Goal: Task Accomplishment & Management: Manage account settings

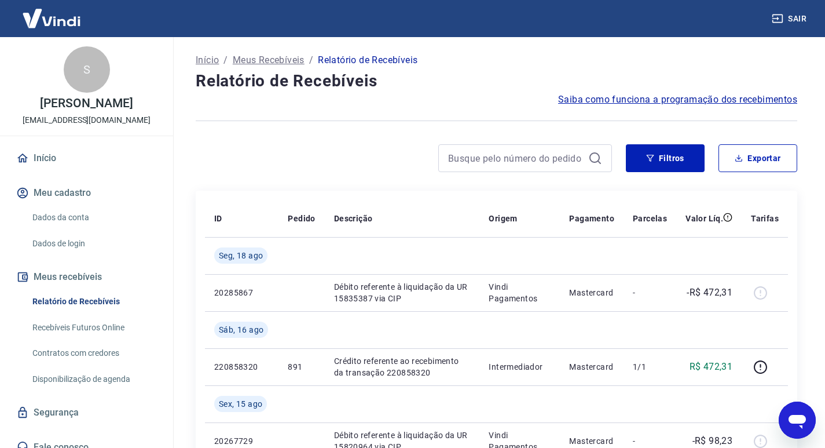
click at [70, 302] on link "Relatório de Recebíveis" at bounding box center [93, 301] width 131 height 24
click at [662, 158] on button "Filtros" at bounding box center [665, 158] width 79 height 28
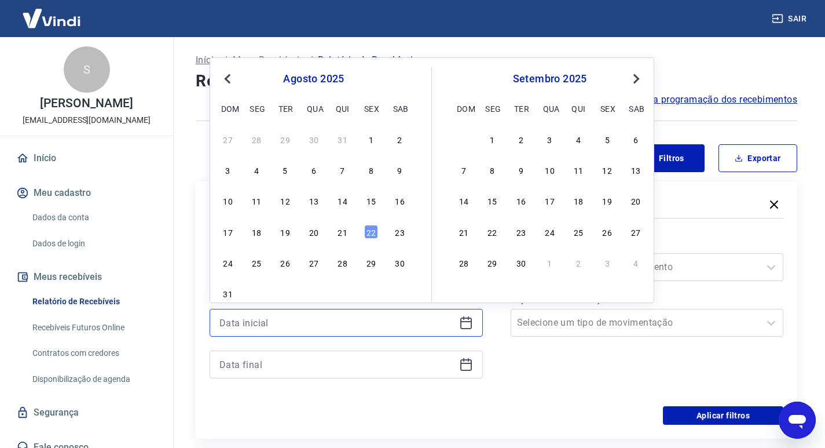
click at [434, 324] on input at bounding box center [336, 322] width 235 height 17
click at [224, 76] on button "Previous Month" at bounding box center [228, 79] width 14 height 14
click at [229, 137] on div "1" at bounding box center [228, 139] width 14 height 14
type input "01/06/2025"
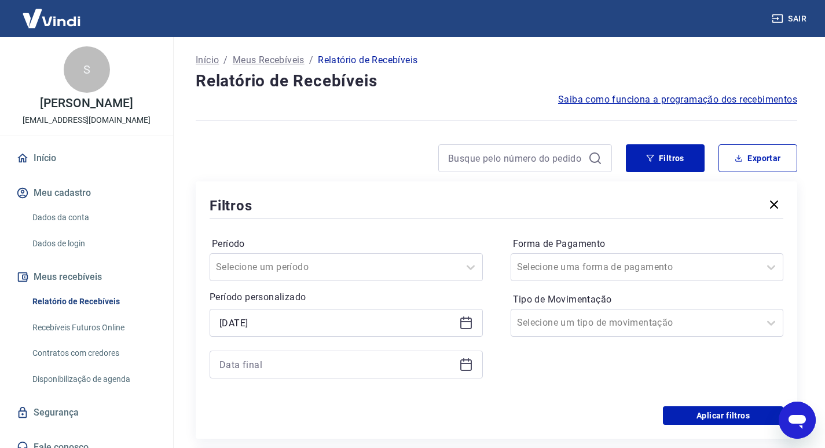
click at [463, 366] on icon at bounding box center [466, 364] width 14 height 14
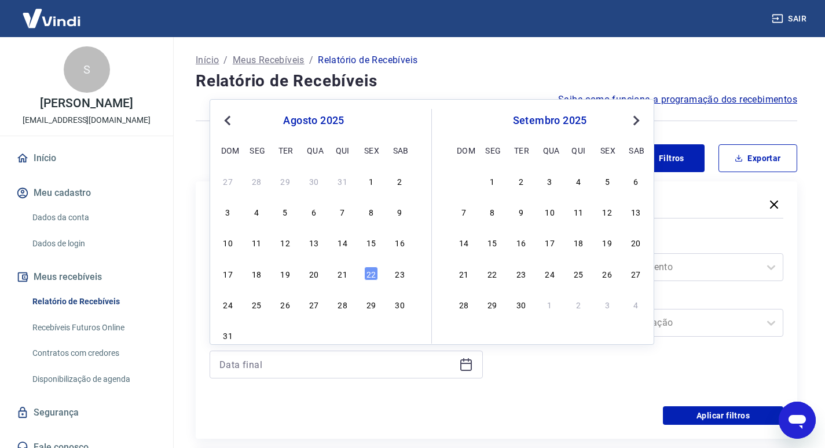
click at [229, 120] on span "Previous Month" at bounding box center [229, 119] width 0 height 13
click at [342, 307] on div "31" at bounding box center [343, 304] width 14 height 14
type input "[DATE]"
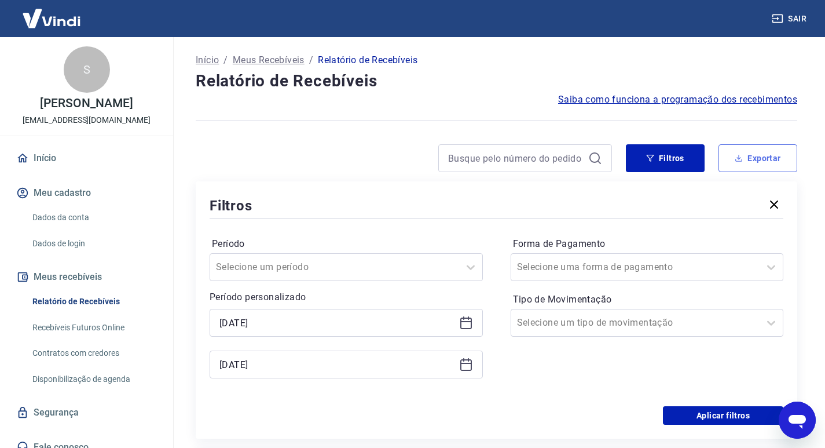
click at [748, 165] on button "Exportar" at bounding box center [758, 158] width 79 height 28
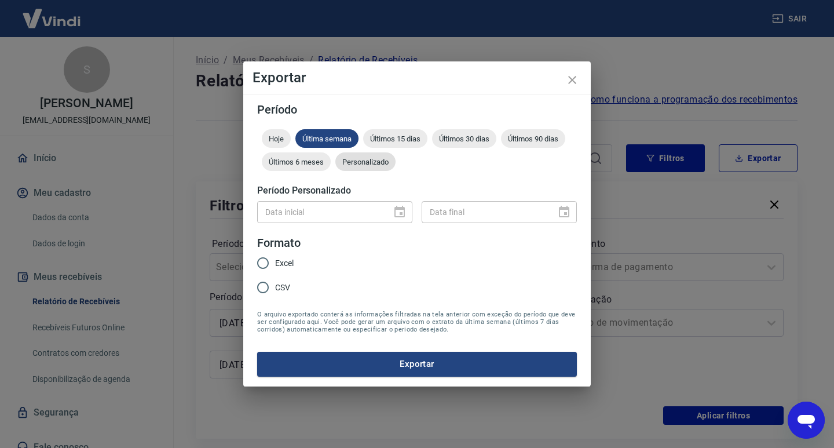
click at [383, 162] on span "Personalizado" at bounding box center [365, 161] width 60 height 9
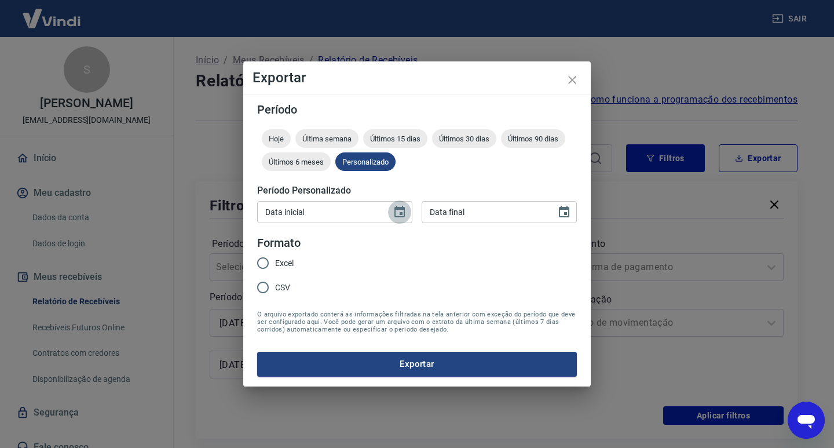
click at [393, 212] on icon "Choose date" at bounding box center [400, 212] width 14 height 14
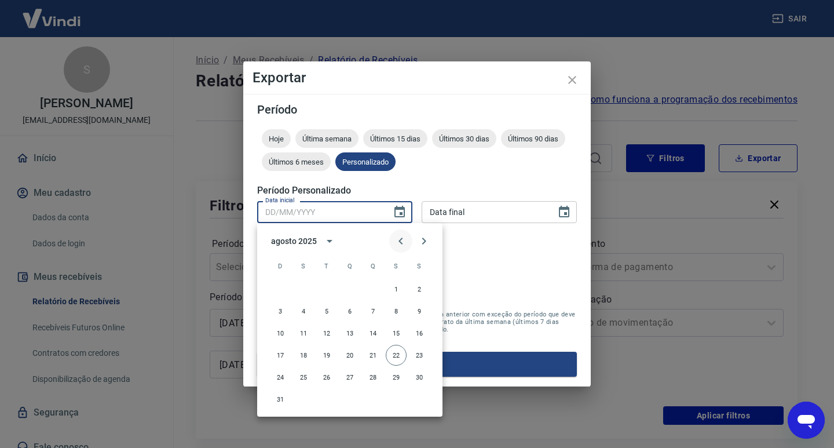
click at [403, 239] on icon "Previous month" at bounding box center [401, 241] width 14 height 14
click at [278, 289] on button "1" at bounding box center [280, 288] width 21 height 21
type input "01/06/2025"
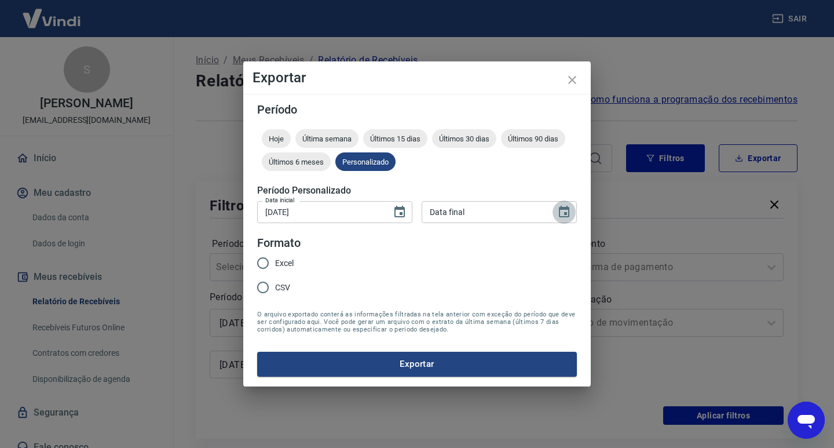
click at [565, 216] on icon "Choose date" at bounding box center [564, 212] width 10 height 12
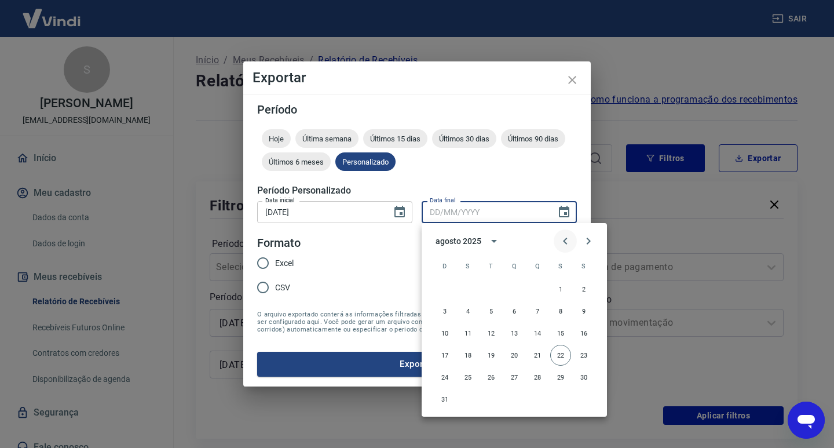
click at [565, 241] on icon "Previous month" at bounding box center [565, 241] width 14 height 14
click at [538, 374] on button "31" at bounding box center [537, 376] width 21 height 21
type input "[DATE]"
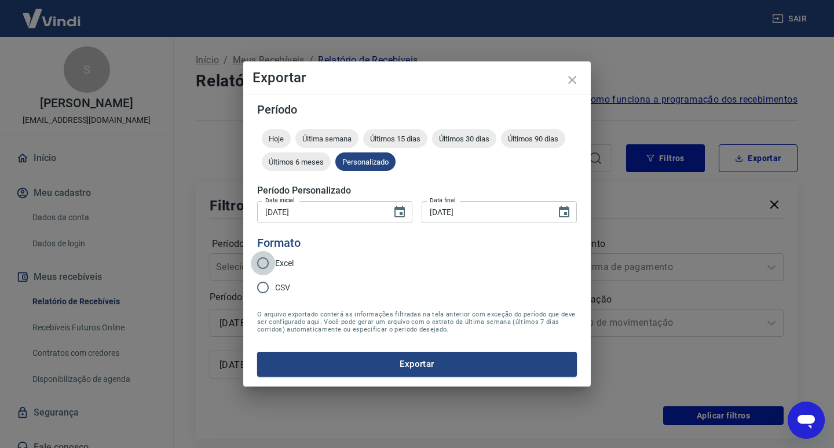
click at [256, 252] on input "Excel" at bounding box center [263, 263] width 24 height 24
radio input "true"
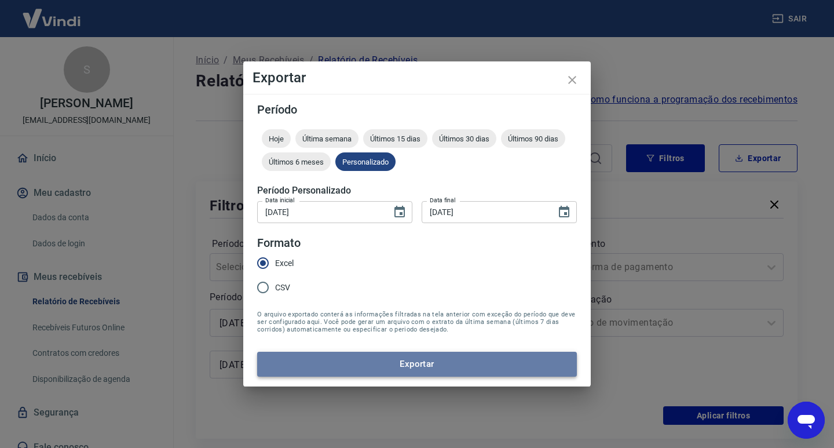
click at [467, 369] on button "Exportar" at bounding box center [417, 363] width 320 height 24
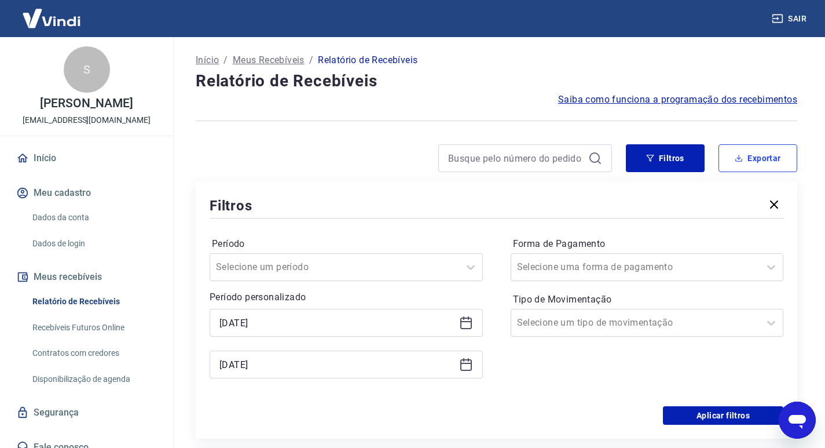
scroll to position [116, 0]
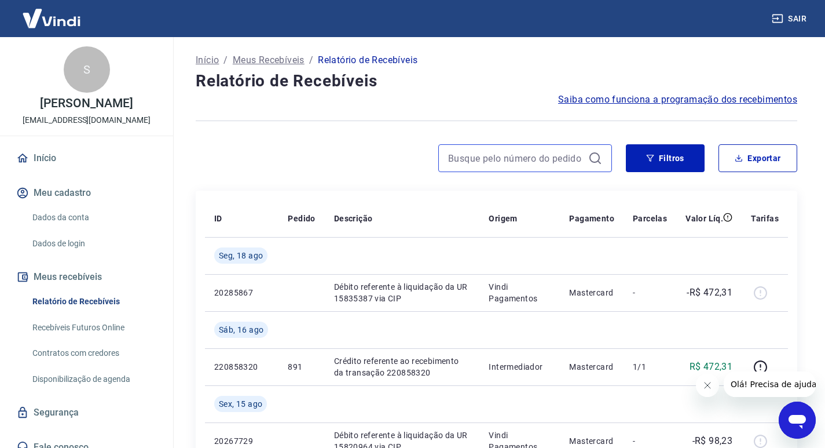
click at [560, 163] on input at bounding box center [515, 157] width 135 height 17
click at [647, 156] on icon "button" at bounding box center [650, 158] width 8 height 8
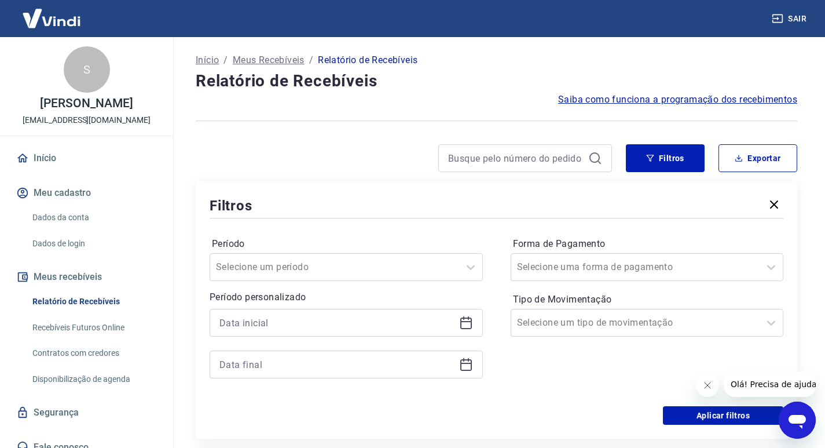
click at [473, 320] on div at bounding box center [346, 323] width 273 height 28
click at [467, 323] on icon at bounding box center [466, 323] width 14 height 14
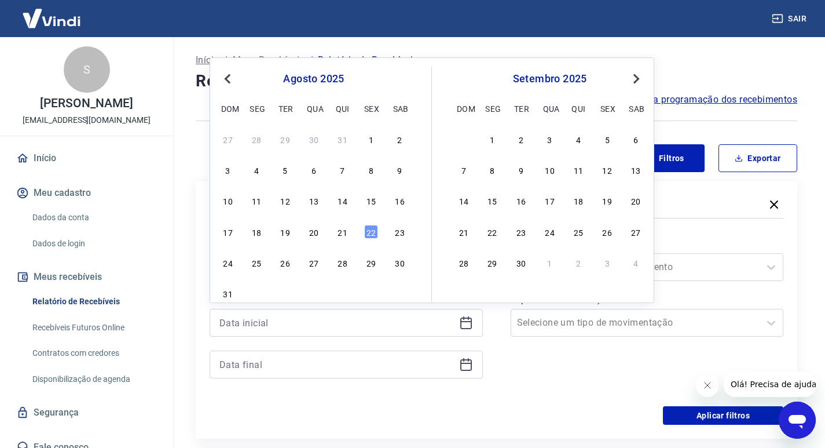
click at [229, 79] on span "Previous Month" at bounding box center [229, 78] width 0 height 13
click at [290, 267] on div "29" at bounding box center [285, 262] width 14 height 14
type input "[DATE]"
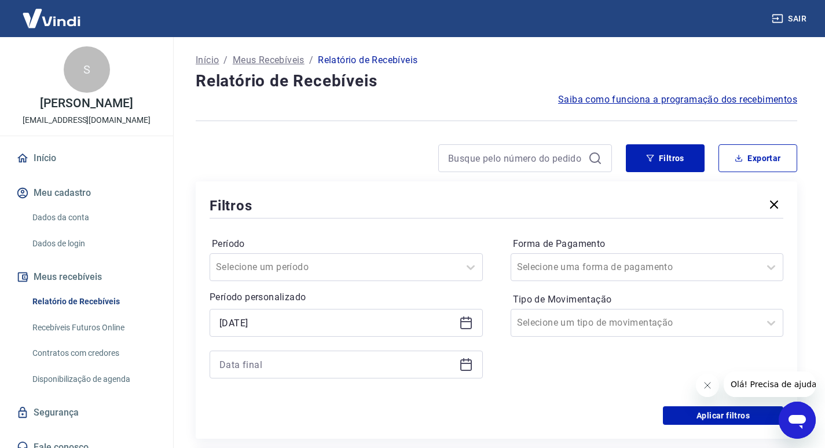
click at [469, 361] on icon at bounding box center [466, 364] width 14 height 14
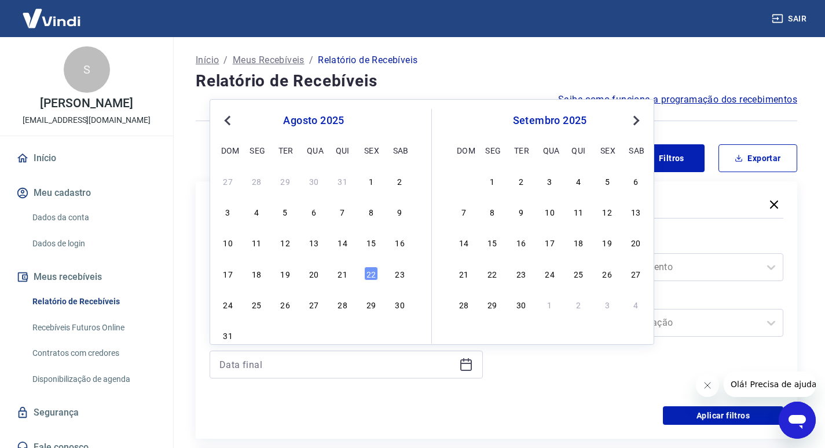
click at [229, 122] on span "Previous Month" at bounding box center [229, 119] width 0 height 13
click at [281, 305] on div "29" at bounding box center [285, 304] width 14 height 14
type input "[DATE]"
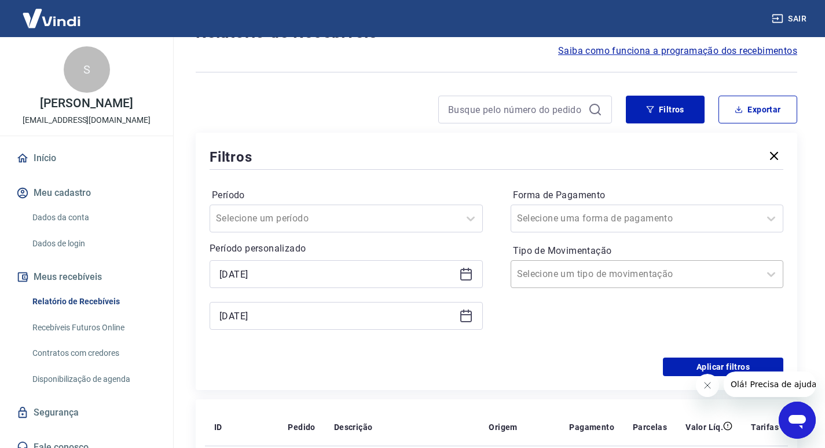
scroll to position [116, 0]
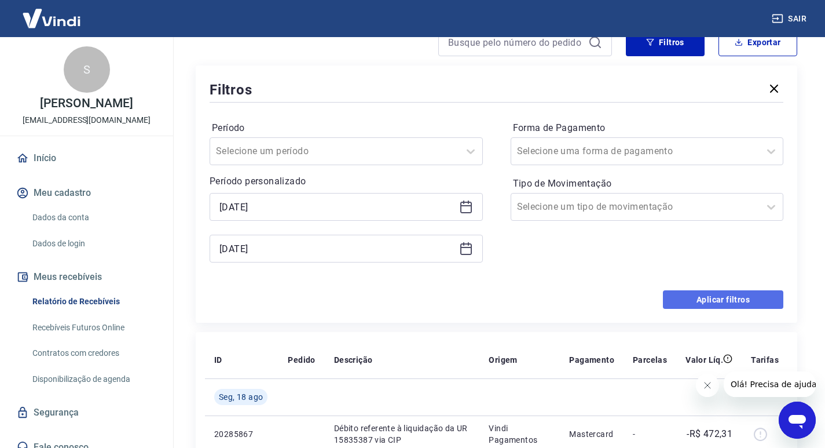
click at [675, 299] on button "Aplicar filtros" at bounding box center [723, 299] width 120 height 19
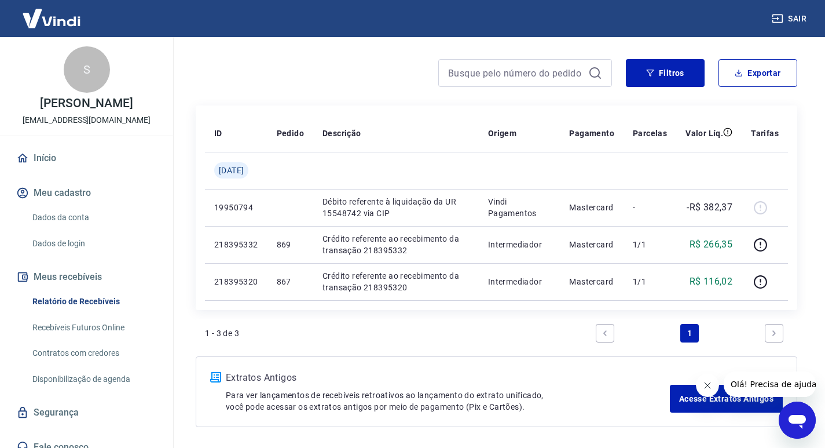
scroll to position [116, 0]
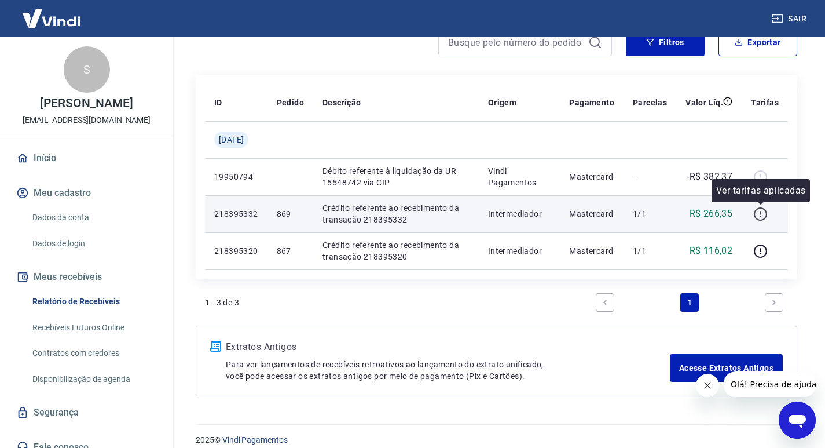
click at [758, 215] on icon "button" at bounding box center [760, 214] width 14 height 14
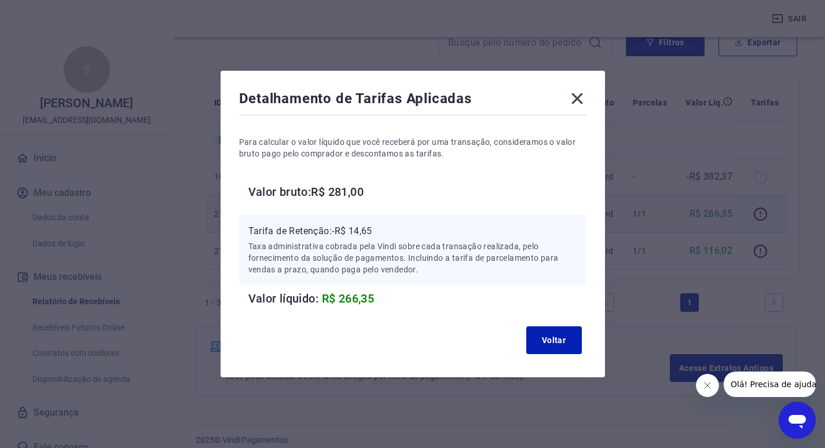
click at [578, 104] on icon at bounding box center [577, 98] width 19 height 19
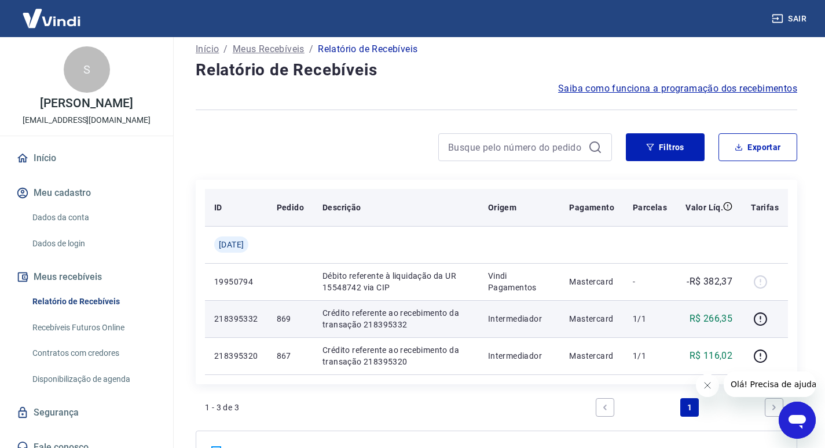
scroll to position [0, 0]
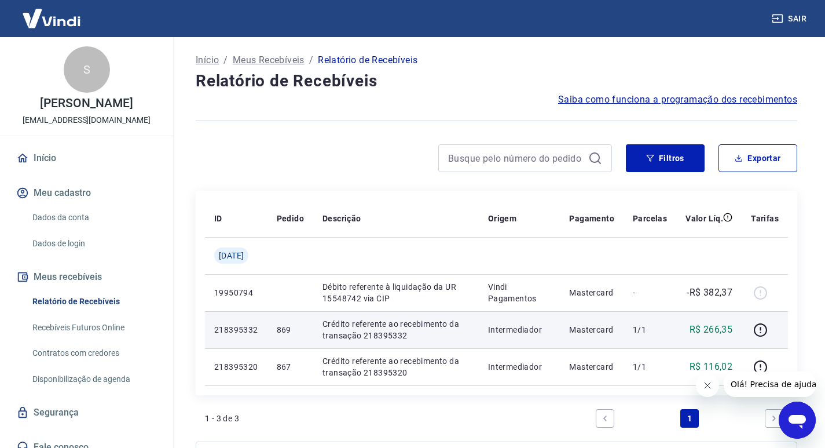
click at [590, 158] on icon at bounding box center [594, 157] width 10 height 10
click at [646, 158] on button "Filtros" at bounding box center [665, 158] width 79 height 28
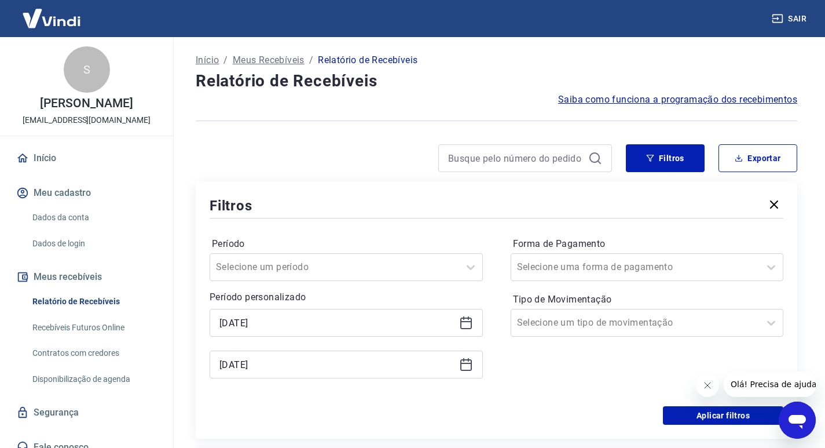
click at [468, 322] on icon at bounding box center [466, 323] width 14 height 14
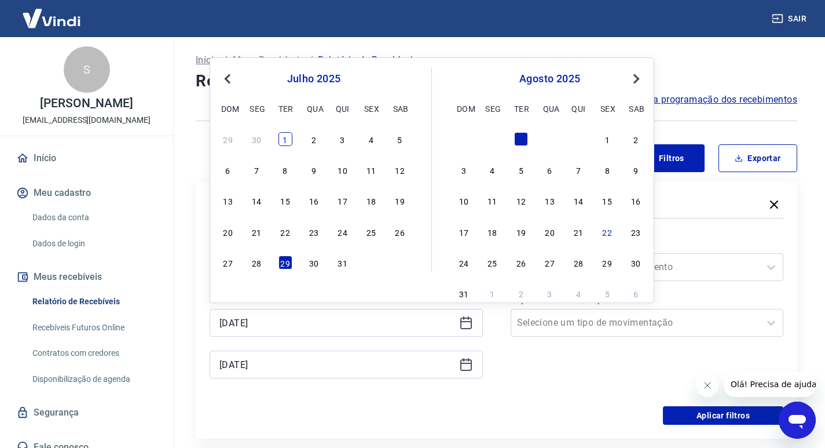
click at [280, 139] on div "1" at bounding box center [285, 139] width 14 height 14
type input "[DATE]"
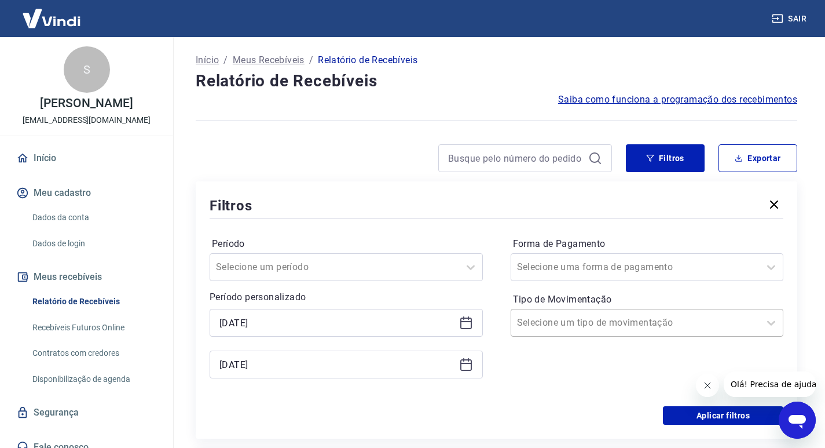
scroll to position [174, 0]
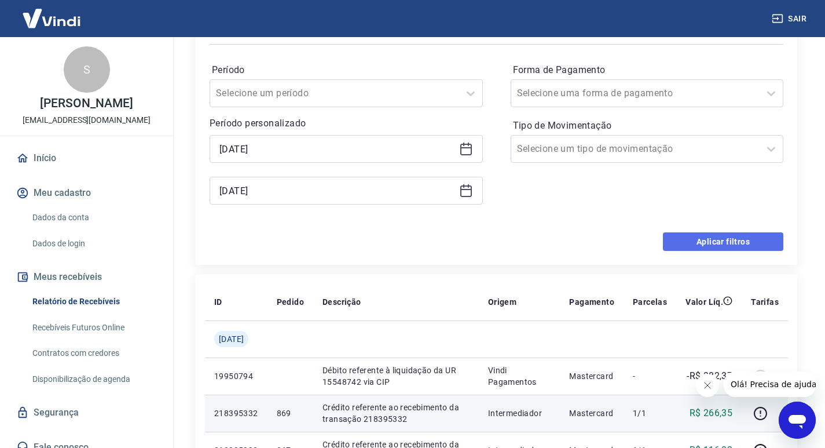
click at [710, 241] on button "Aplicar filtros" at bounding box center [723, 241] width 120 height 19
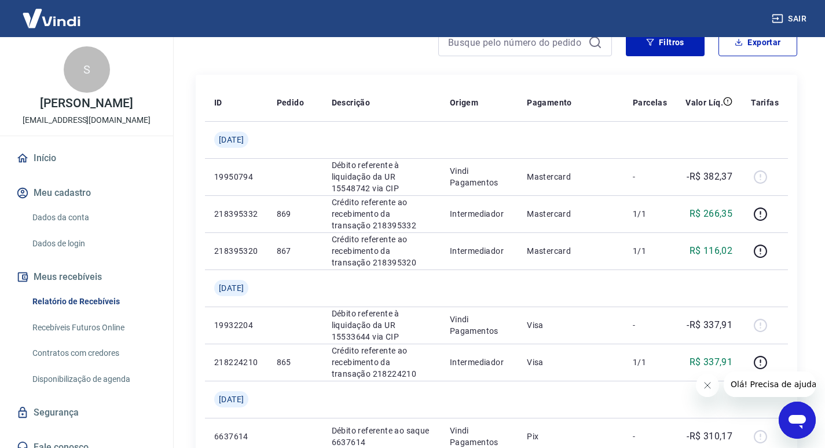
scroll to position [174, 0]
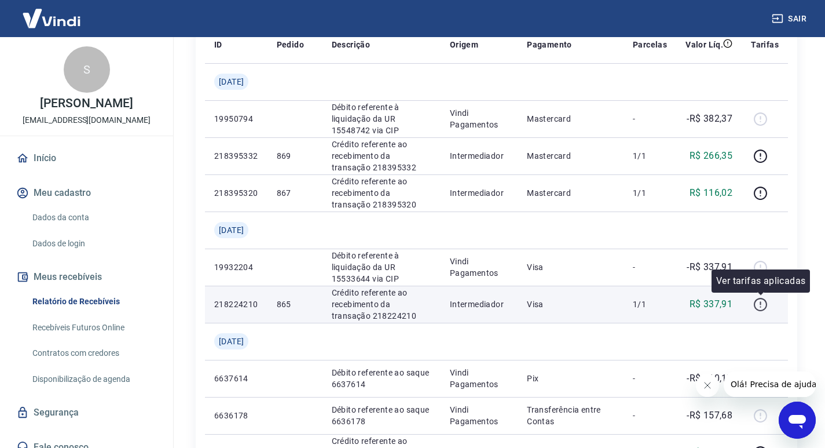
click at [758, 301] on icon "button" at bounding box center [760, 304] width 14 height 14
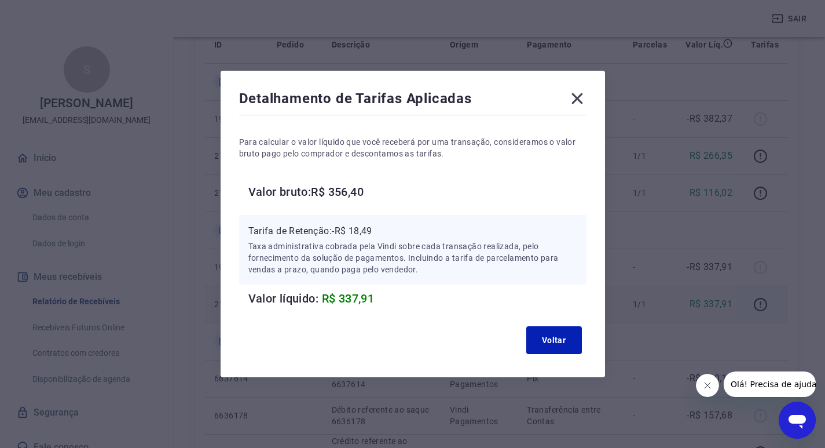
click at [582, 101] on icon at bounding box center [576, 98] width 11 height 11
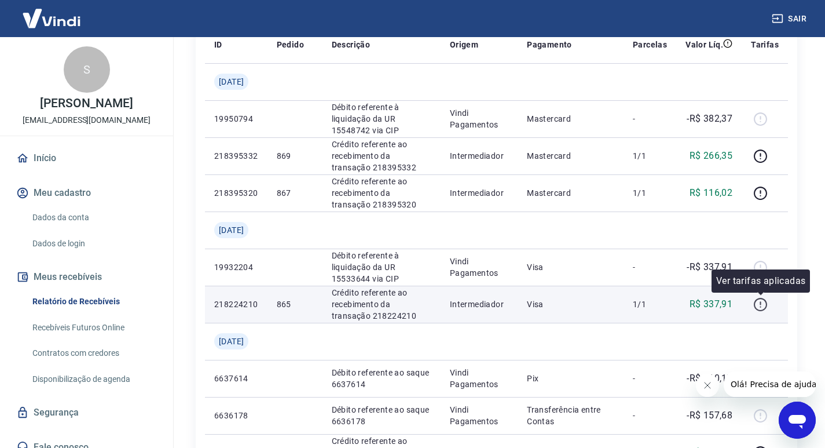
click at [766, 300] on icon "button" at bounding box center [760, 304] width 13 height 13
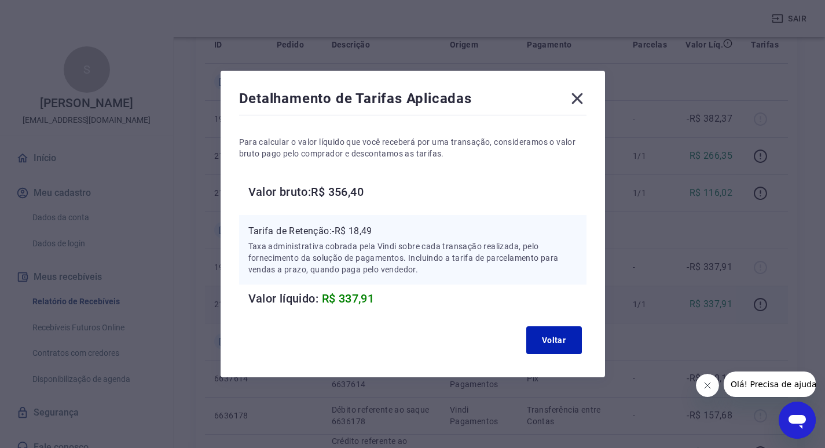
click at [581, 93] on icon at bounding box center [577, 98] width 19 height 19
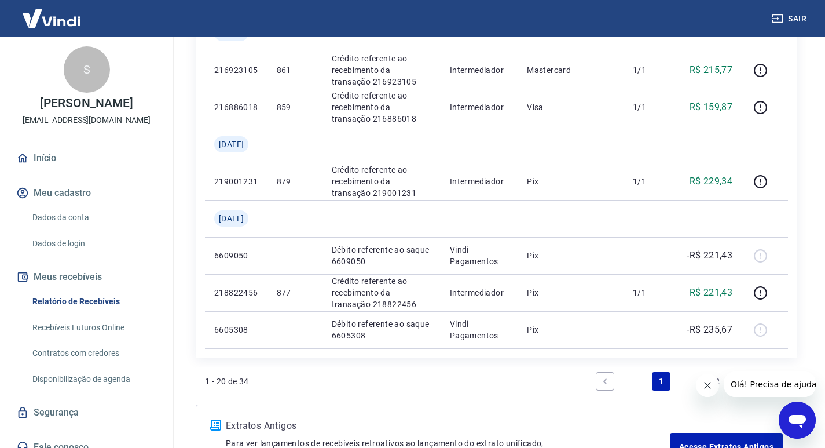
scroll to position [984, 0]
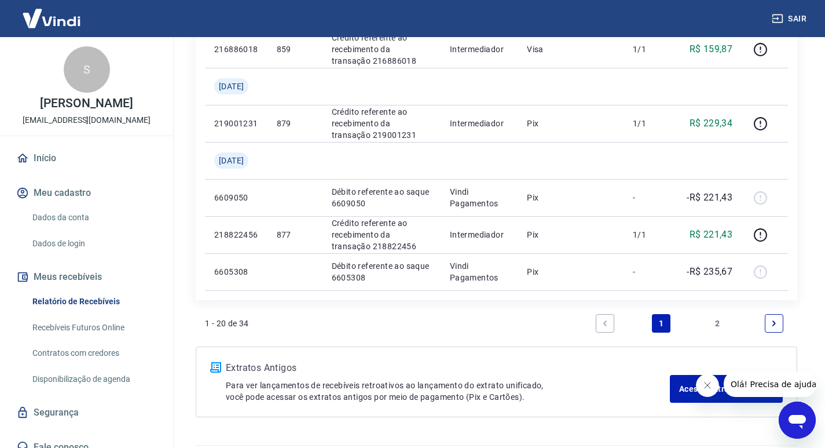
drag, startPoint x: 712, startPoint y: 321, endPoint x: 819, endPoint y: 350, distance: 110.4
click at [713, 321] on link "2" at bounding box center [718, 323] width 19 height 19
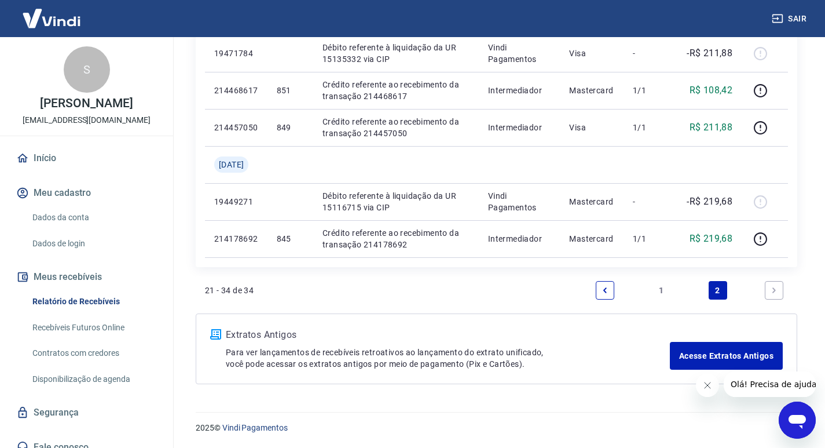
scroll to position [626, 0]
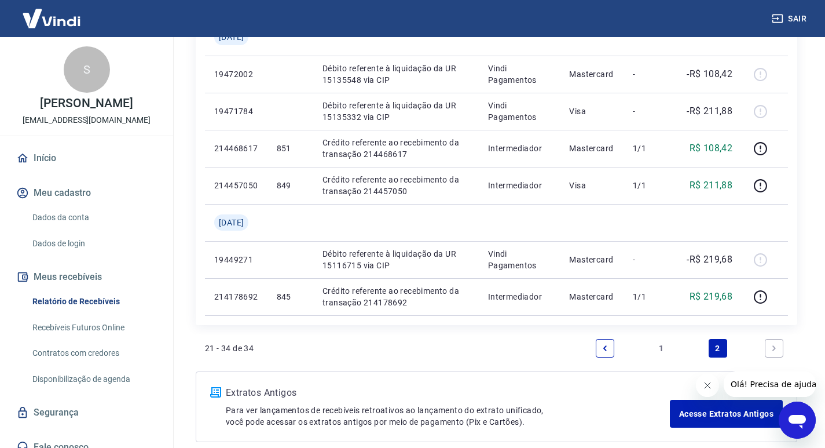
click at [782, 343] on link "Next page" at bounding box center [774, 348] width 19 height 19
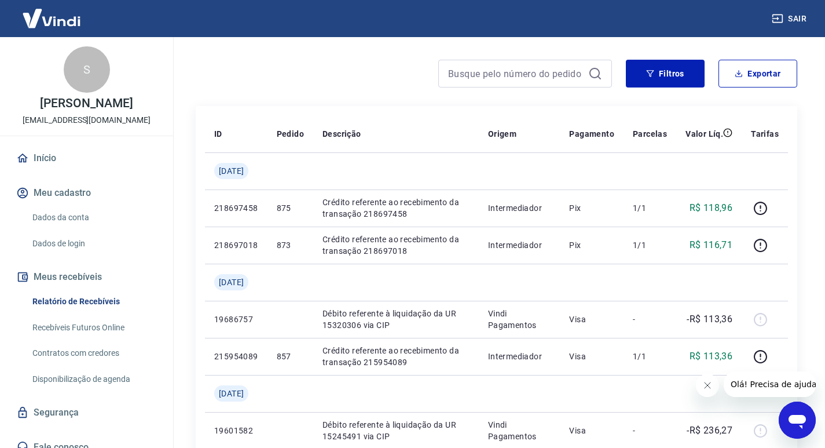
scroll to position [105, 0]
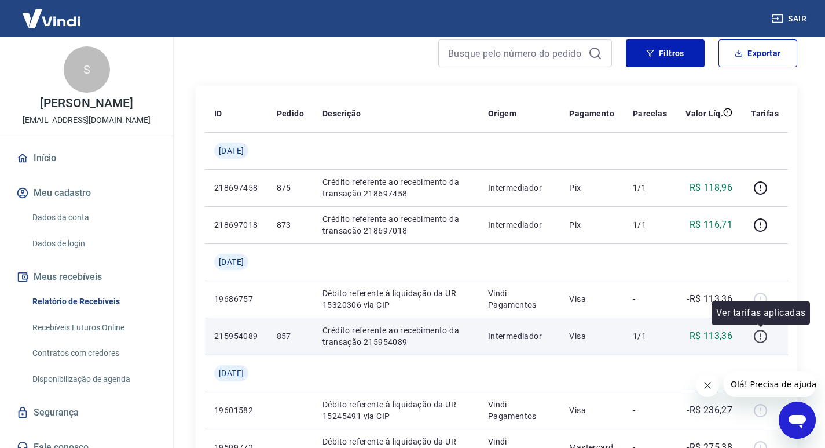
click at [760, 343] on icon "button" at bounding box center [760, 336] width 14 height 14
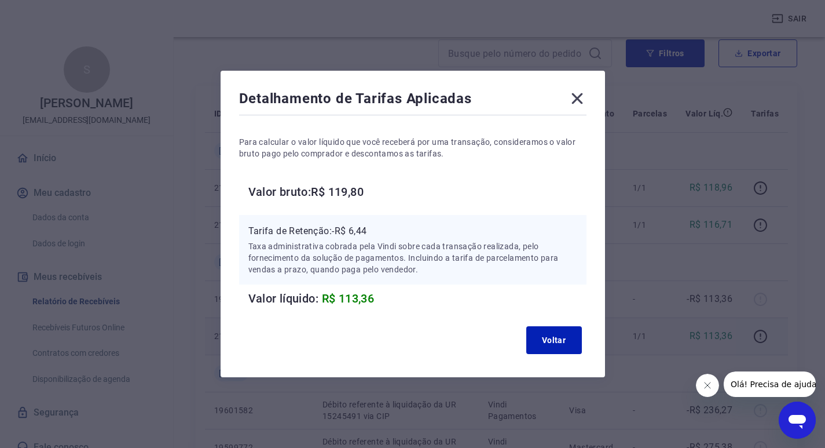
click at [582, 102] on icon at bounding box center [577, 98] width 19 height 19
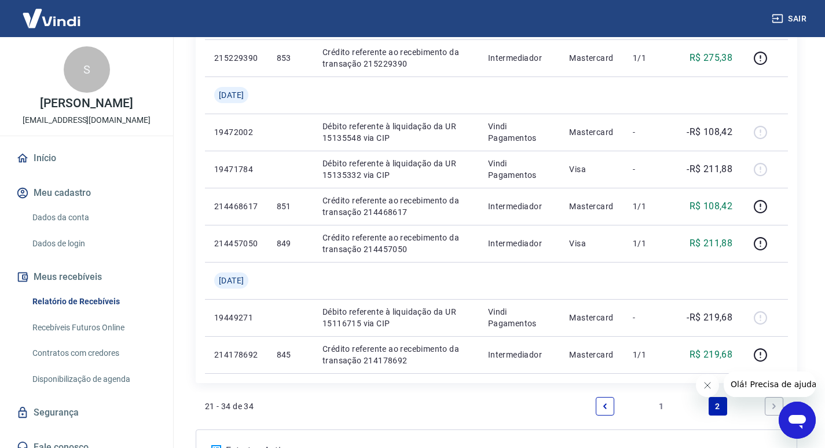
scroll to position [626, 0]
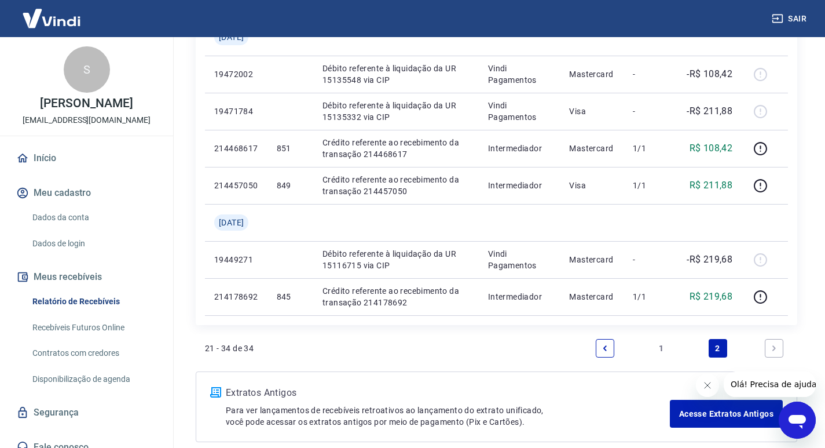
click at [666, 346] on link "1" at bounding box center [661, 348] width 19 height 19
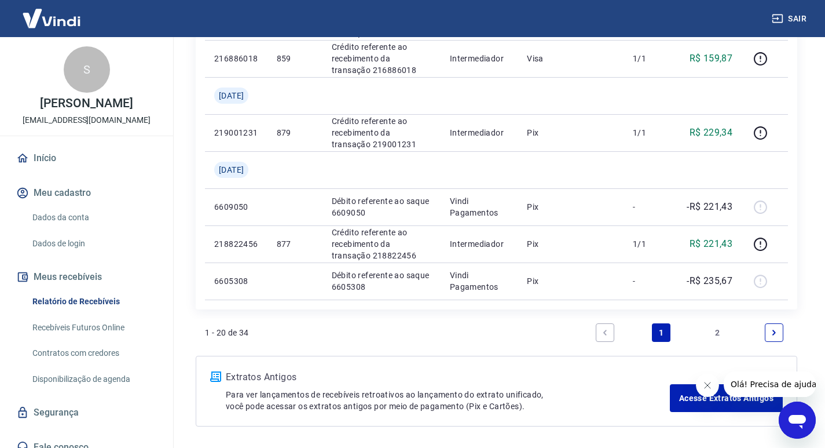
scroll to position [984, 0]
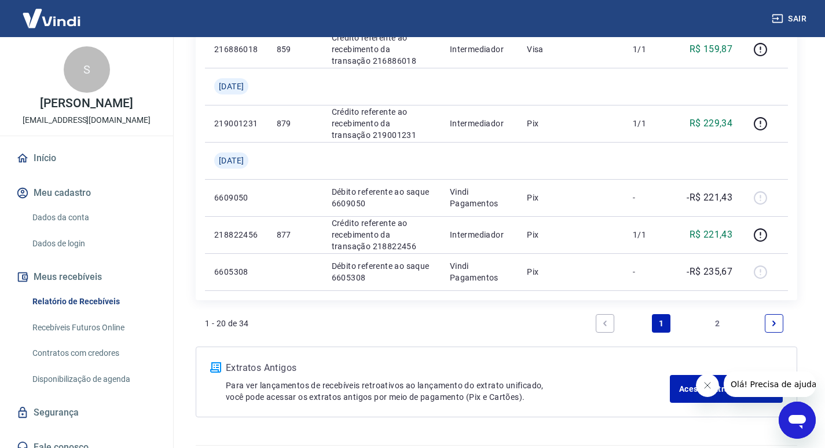
click at [722, 317] on link "2" at bounding box center [718, 323] width 19 height 19
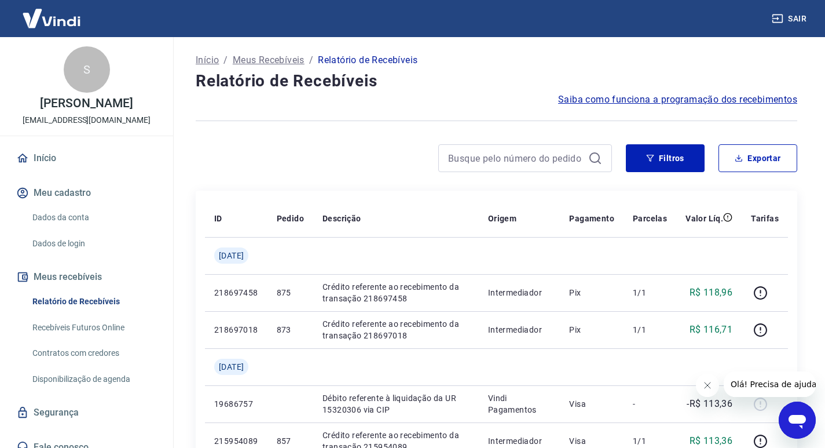
click at [594, 159] on icon at bounding box center [595, 158] width 14 height 14
click at [670, 160] on button "Filtros" at bounding box center [665, 158] width 79 height 28
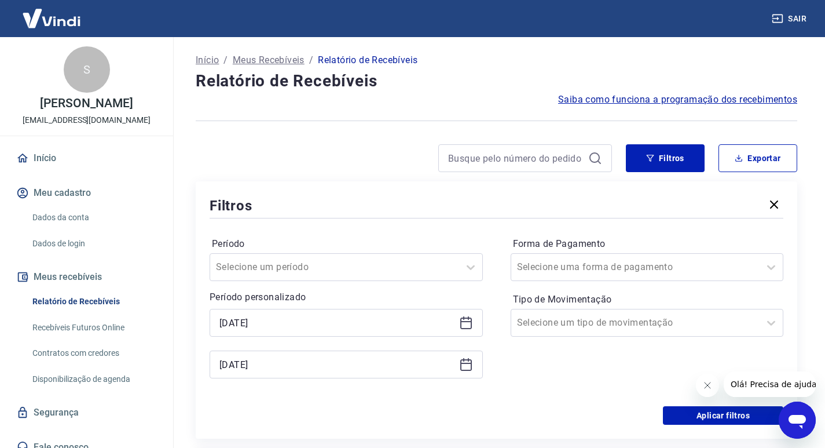
click at [470, 368] on icon at bounding box center [466, 364] width 14 height 14
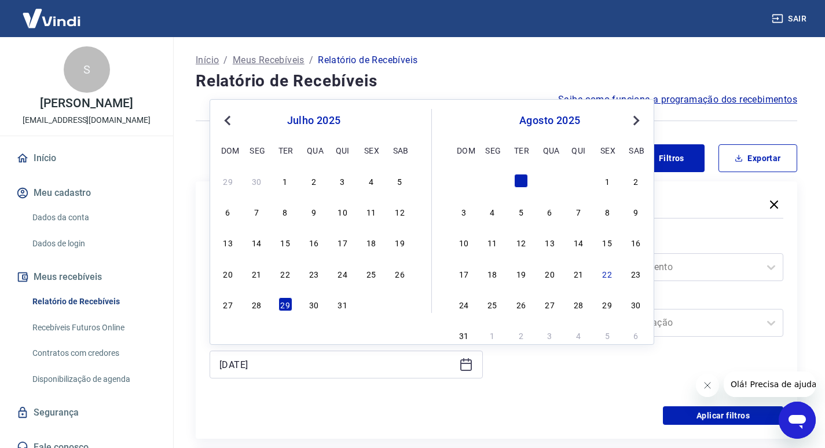
click at [342, 308] on div "31" at bounding box center [343, 304] width 14 height 14
type input "[DATE]"
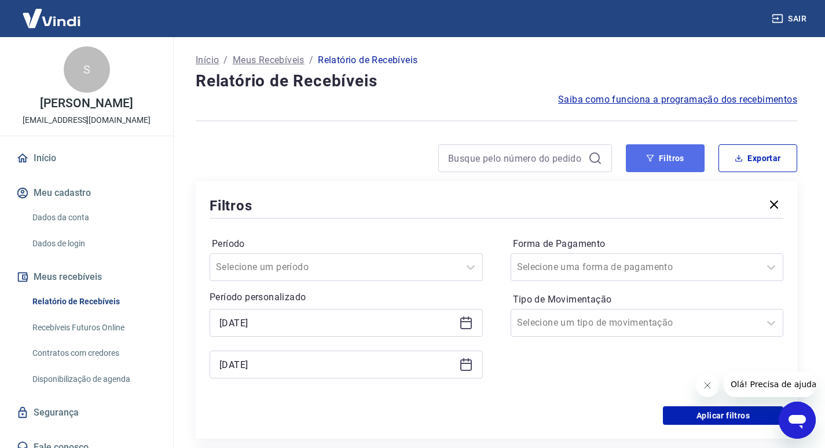
click at [665, 156] on button "Filtros" at bounding box center [665, 158] width 79 height 28
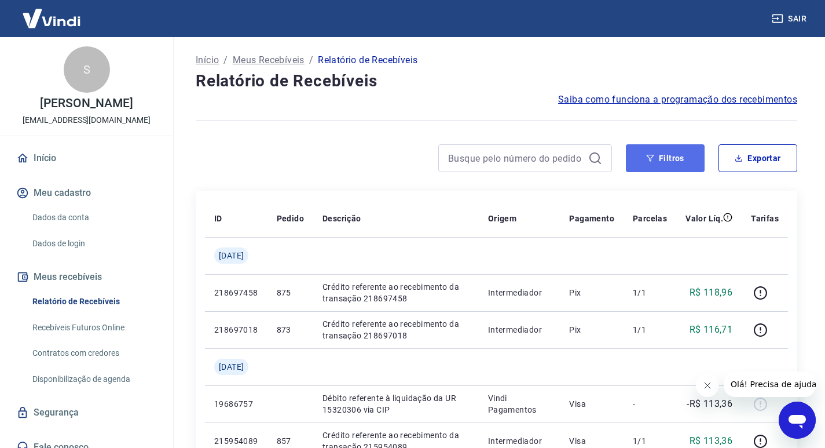
click at [655, 165] on button "Filtros" at bounding box center [665, 158] width 79 height 28
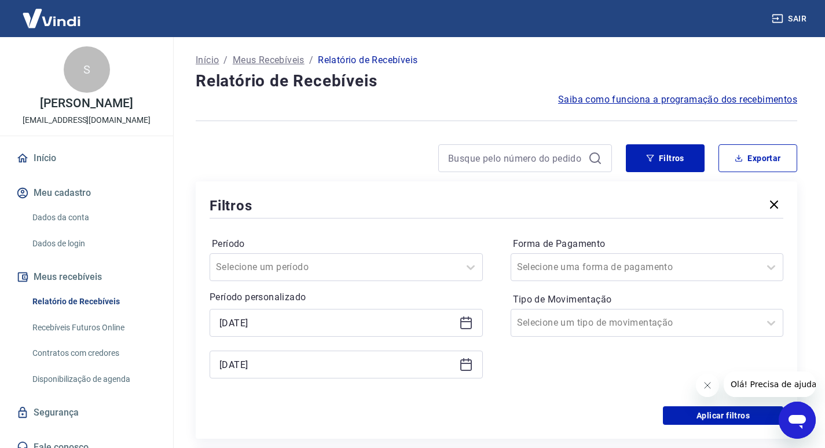
click at [776, 203] on icon "button" at bounding box center [774, 204] width 8 height 8
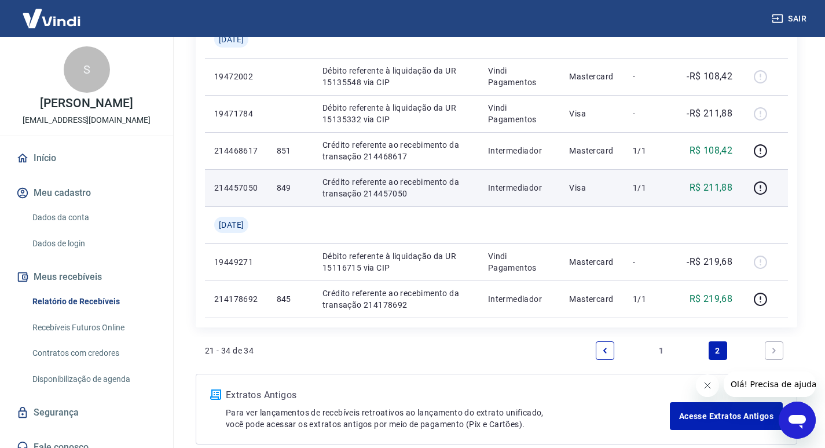
scroll to position [637, 0]
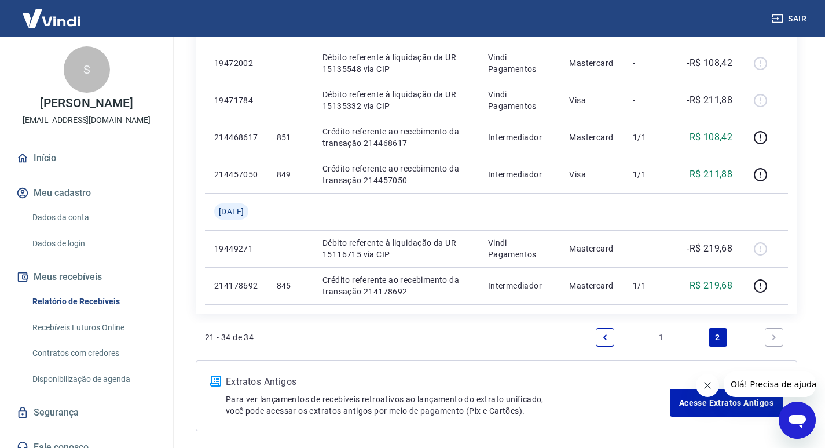
click at [666, 336] on link "1" at bounding box center [661, 337] width 19 height 19
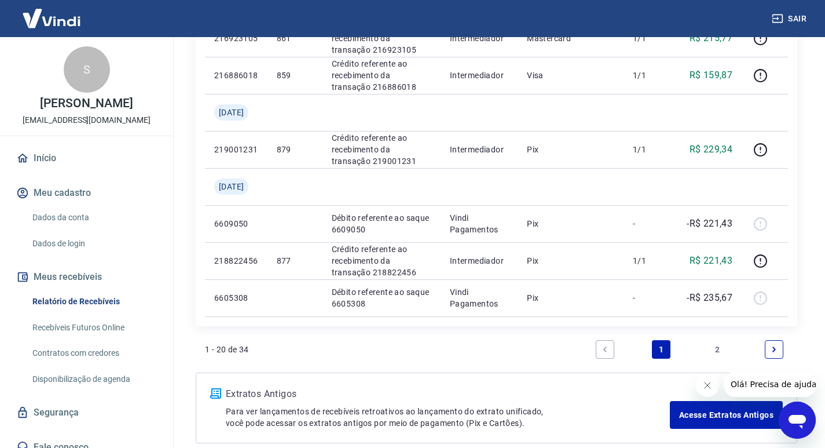
scroll to position [984, 0]
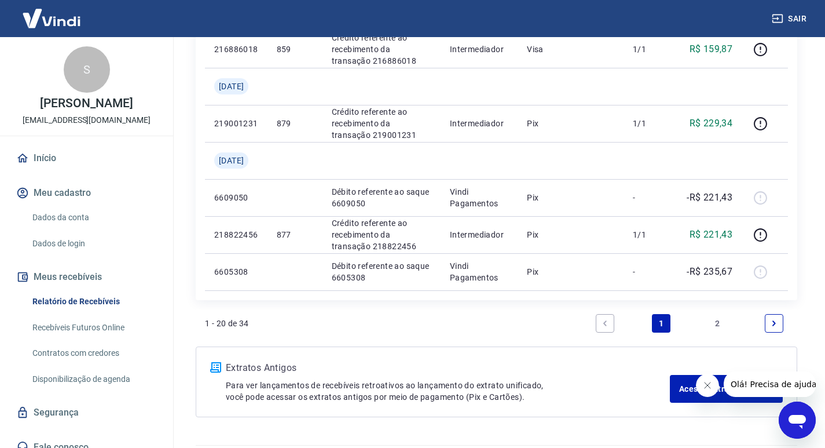
click at [777, 322] on icon "Next page" at bounding box center [774, 323] width 8 height 8
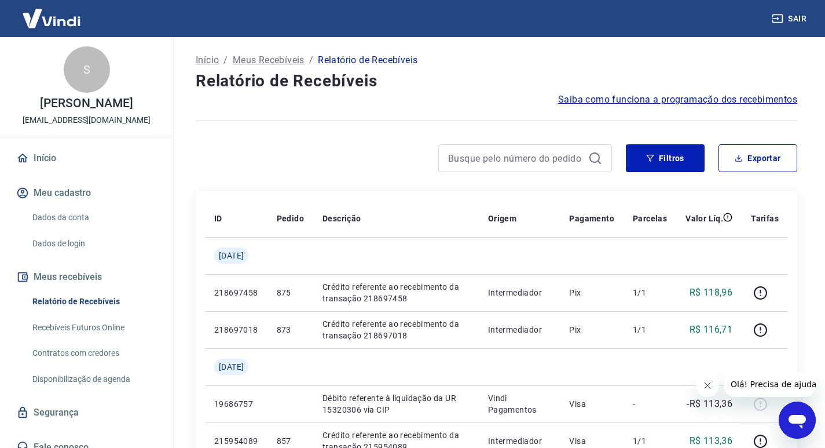
click at [589, 158] on icon at bounding box center [595, 158] width 14 height 14
click at [582, 159] on input at bounding box center [515, 157] width 135 height 17
click at [659, 158] on button "Filtros" at bounding box center [665, 158] width 79 height 28
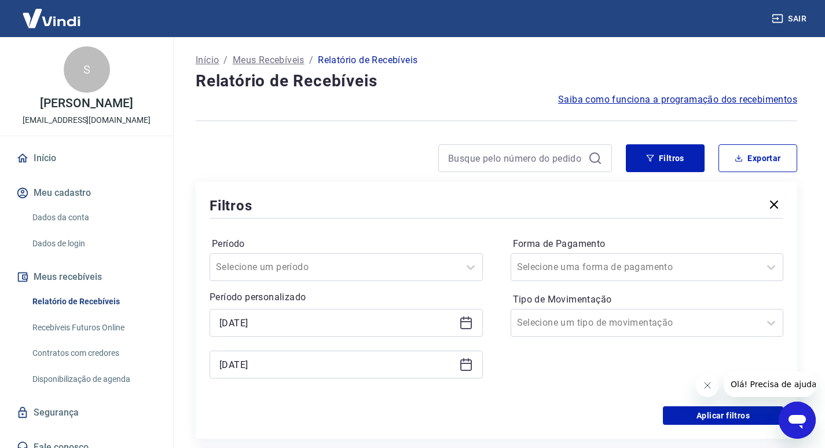
click at [470, 363] on icon at bounding box center [466, 362] width 12 height 1
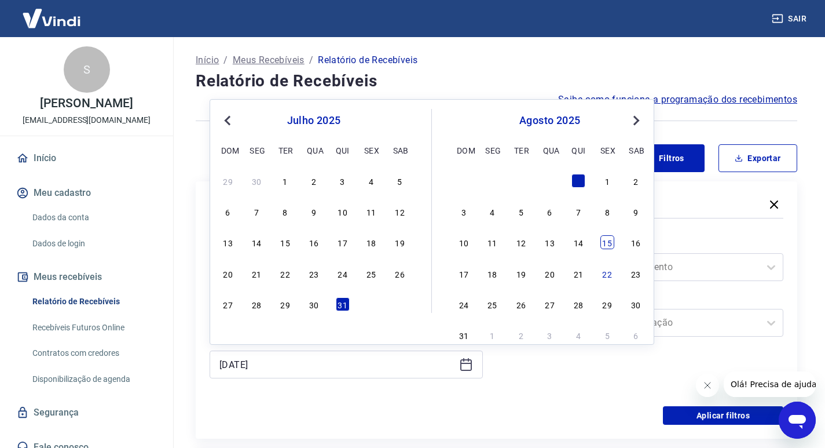
click at [610, 241] on div "15" at bounding box center [607, 242] width 14 height 14
type input "[DATE]"
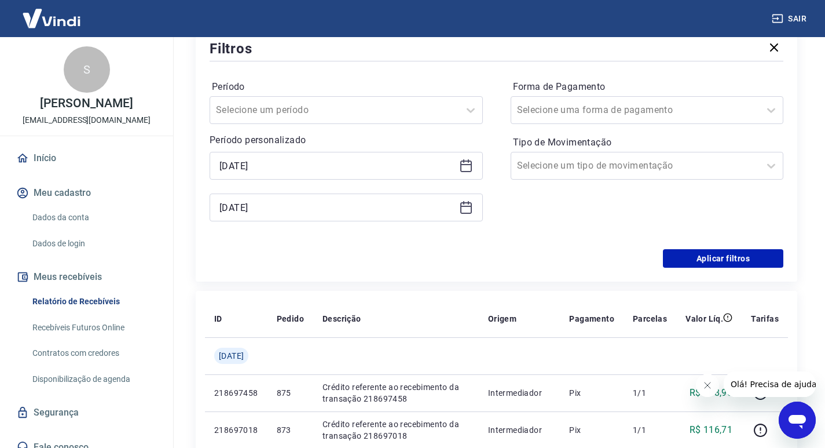
scroll to position [130, 0]
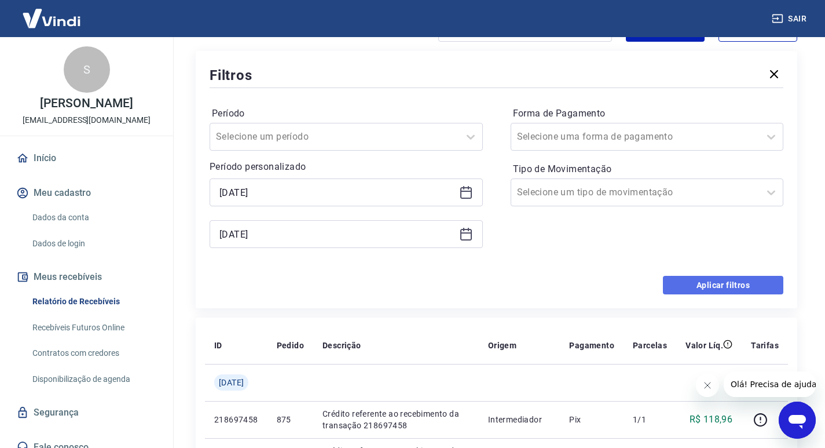
click at [682, 282] on button "Aplicar filtros" at bounding box center [723, 285] width 120 height 19
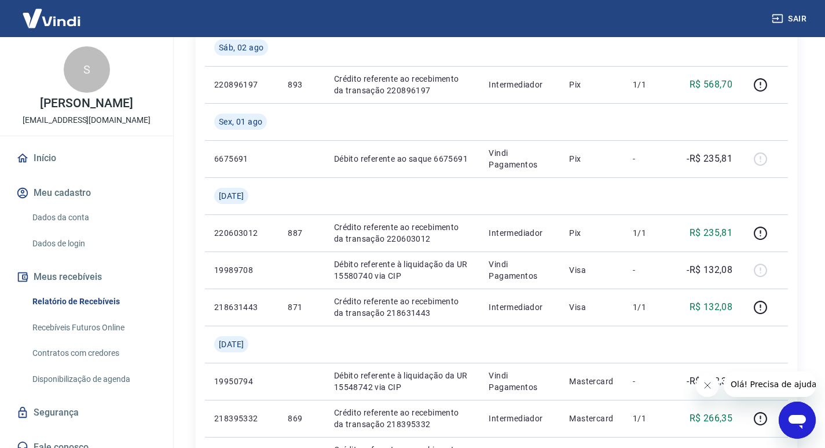
scroll to position [753, 0]
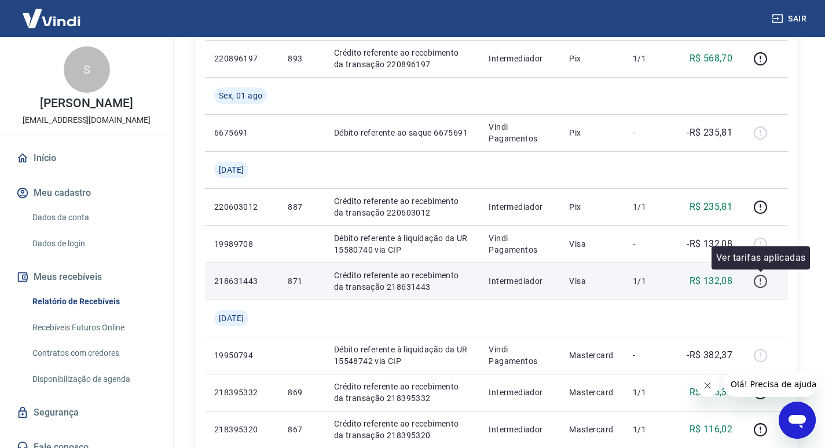
click at [759, 287] on icon "button" at bounding box center [760, 280] width 13 height 13
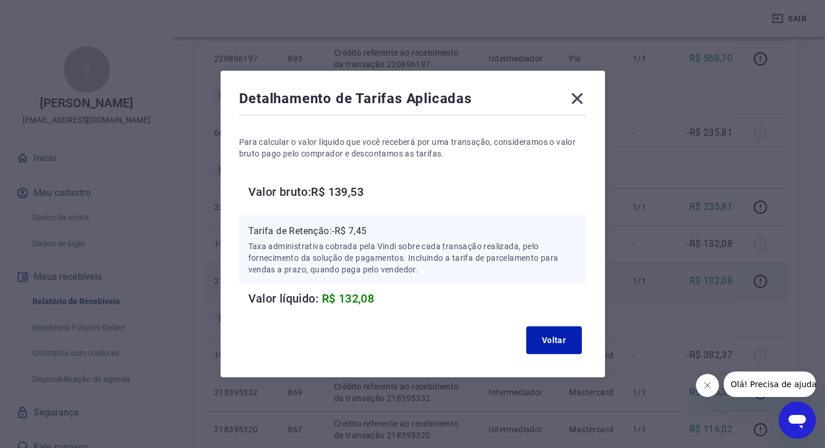
click at [585, 104] on icon at bounding box center [577, 98] width 19 height 19
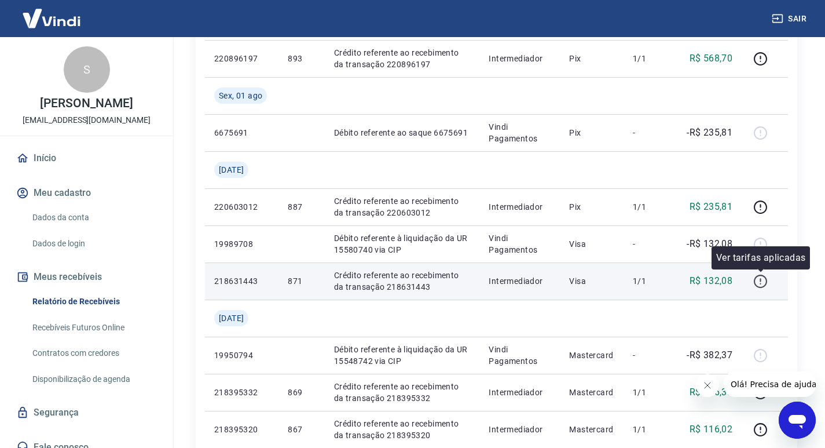
click at [763, 284] on icon "button" at bounding box center [760, 281] width 14 height 14
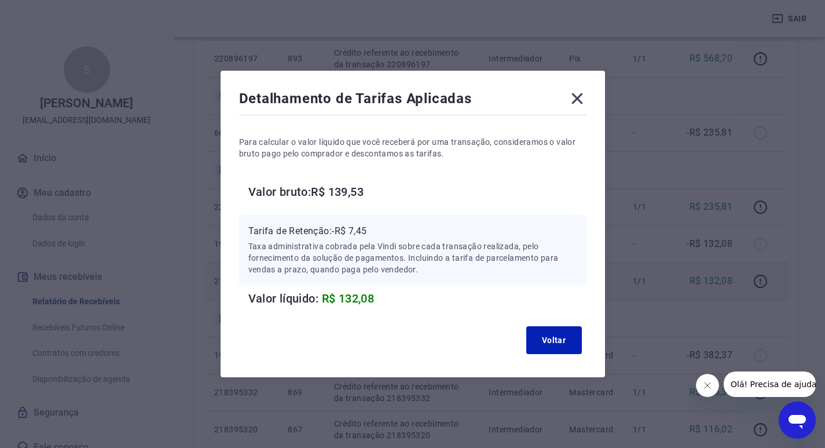
click at [582, 101] on icon at bounding box center [576, 98] width 11 height 11
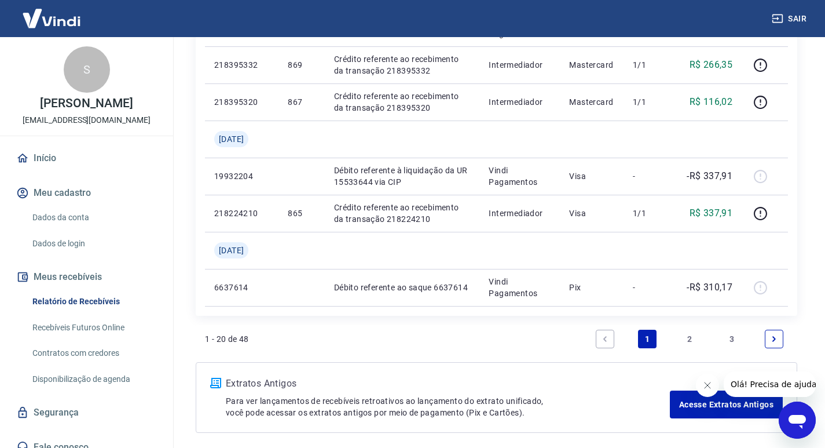
scroll to position [1100, 0]
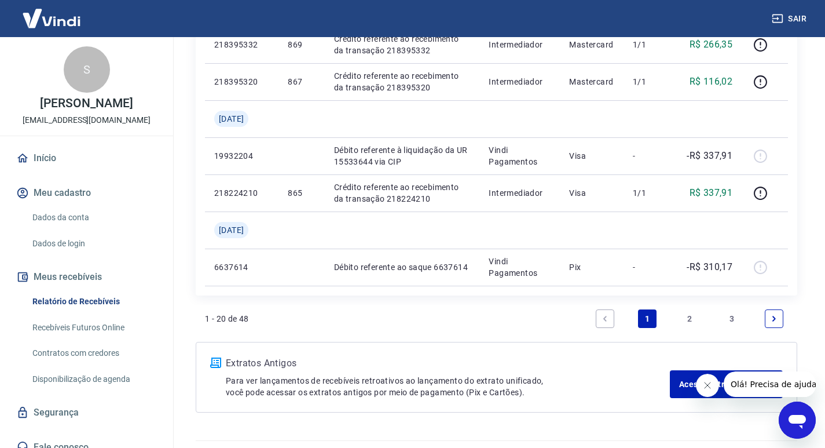
click at [684, 315] on link "2" at bounding box center [689, 318] width 19 height 19
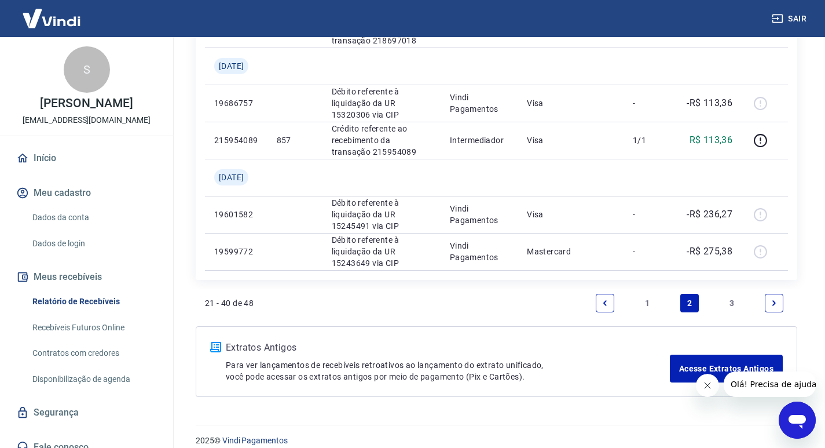
scroll to position [1042, 0]
click at [733, 301] on link "3" at bounding box center [732, 302] width 19 height 19
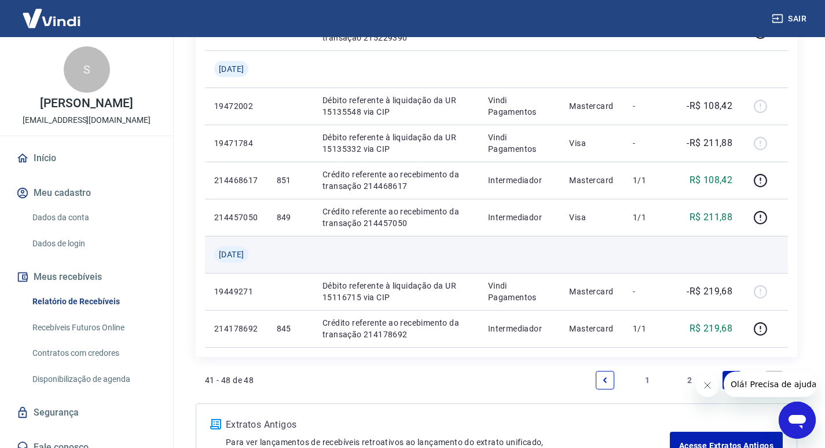
scroll to position [347, 0]
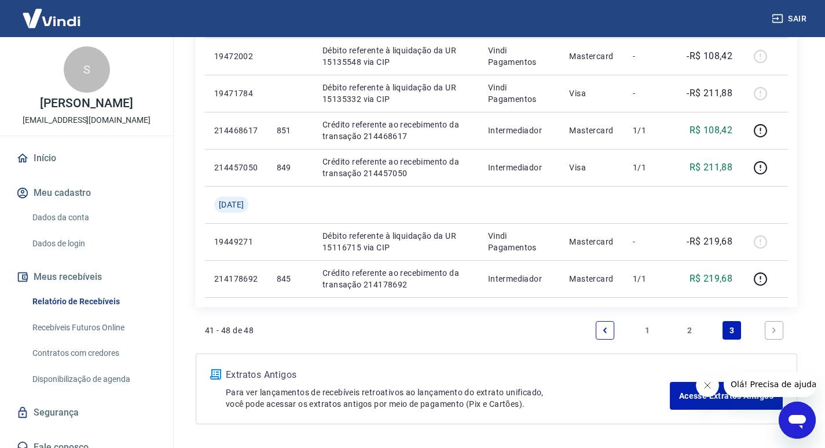
click at [690, 333] on link "2" at bounding box center [689, 330] width 19 height 19
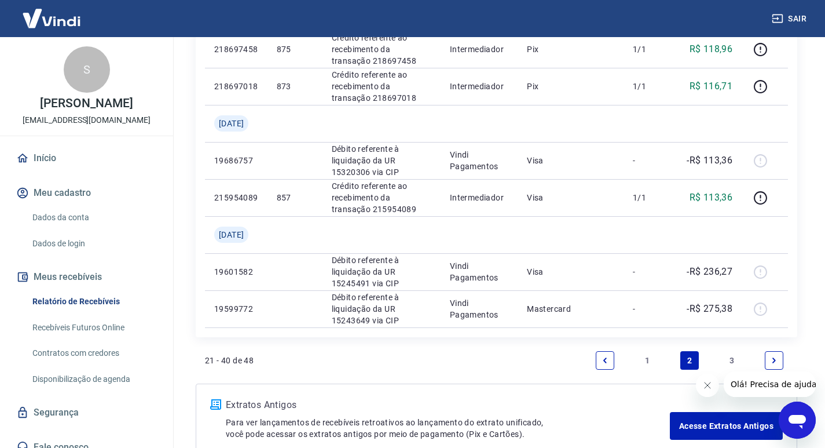
scroll to position [1042, 0]
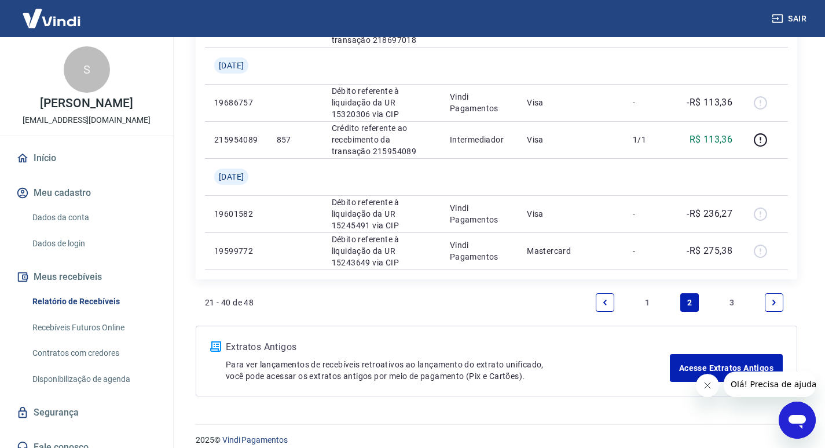
click at [646, 300] on link "1" at bounding box center [647, 302] width 19 height 19
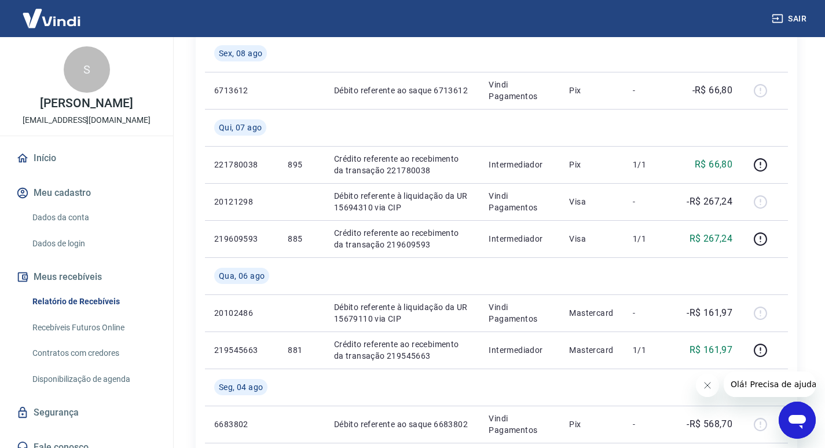
scroll to position [347, 0]
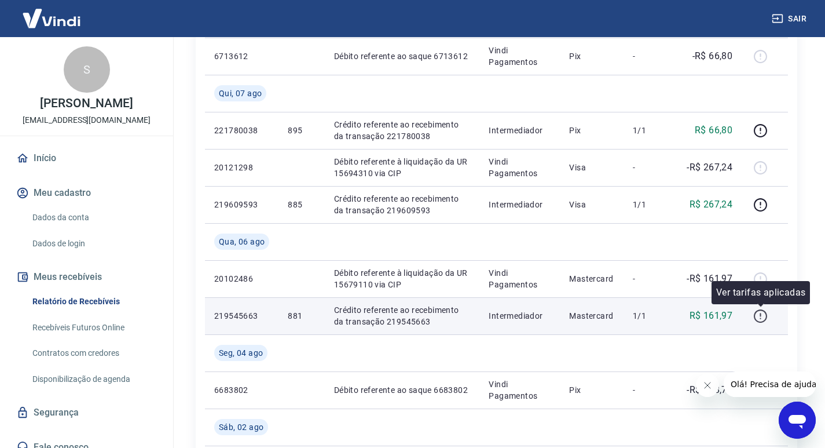
click at [754, 317] on icon "button" at bounding box center [760, 316] width 14 height 14
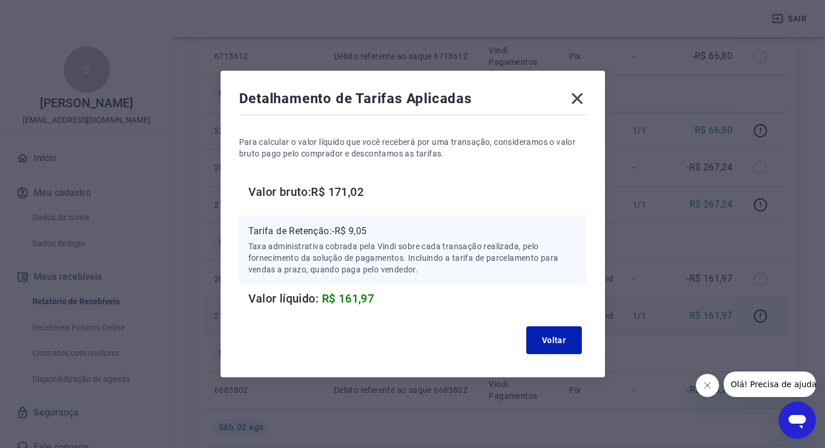
click at [582, 101] on icon at bounding box center [576, 98] width 11 height 11
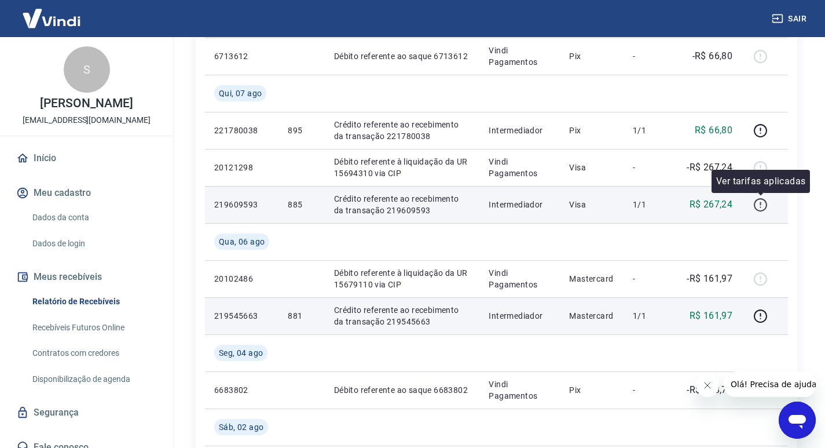
click at [764, 206] on icon "button" at bounding box center [760, 204] width 14 height 14
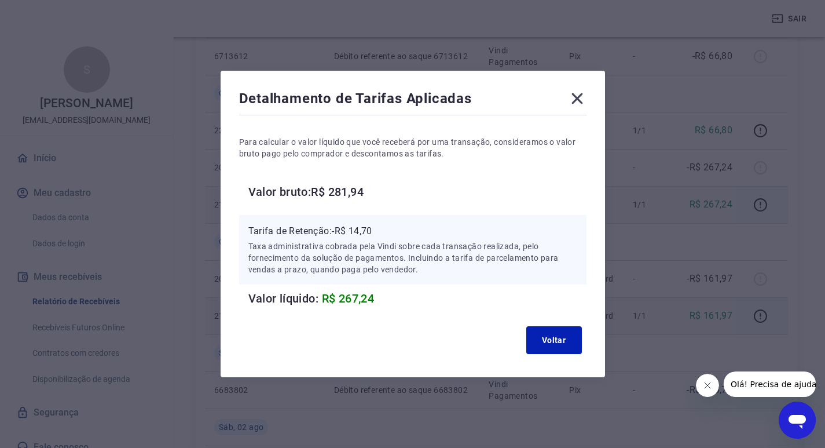
click at [573, 98] on icon at bounding box center [577, 98] width 19 height 19
